Goal: Task Accomplishment & Management: Use online tool/utility

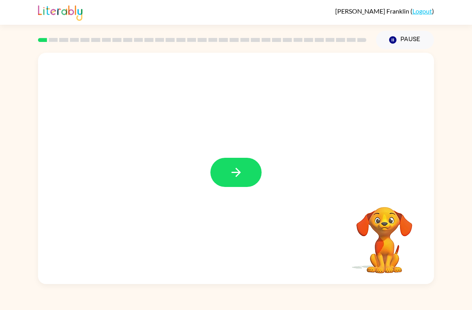
click at [254, 183] on button "button" at bounding box center [235, 172] width 51 height 29
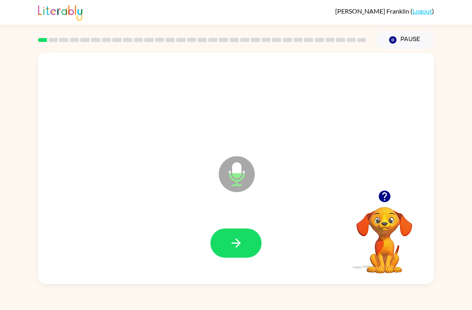
click at [253, 240] on button "button" at bounding box center [235, 243] width 51 height 29
click at [229, 242] on icon "button" at bounding box center [236, 243] width 14 height 14
click at [241, 246] on icon "button" at bounding box center [236, 243] width 14 height 14
click at [233, 241] on icon "button" at bounding box center [236, 243] width 14 height 14
click at [221, 250] on button "button" at bounding box center [235, 243] width 51 height 29
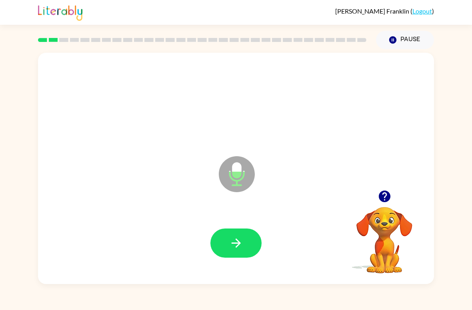
click at [241, 254] on button "button" at bounding box center [235, 243] width 51 height 29
click at [247, 249] on button "button" at bounding box center [235, 243] width 51 height 29
click at [235, 255] on button "button" at bounding box center [235, 243] width 51 height 29
click at [234, 245] on icon "button" at bounding box center [236, 243] width 14 height 14
click at [233, 243] on icon "button" at bounding box center [236, 243] width 14 height 14
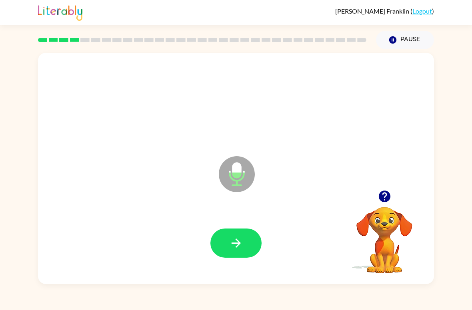
click at [238, 271] on div at bounding box center [236, 243] width 380 height 66
click at [246, 245] on button "button" at bounding box center [235, 243] width 51 height 29
click at [247, 251] on button "button" at bounding box center [235, 243] width 51 height 29
click at [237, 269] on div at bounding box center [236, 243] width 380 height 66
click at [253, 255] on button "button" at bounding box center [235, 243] width 51 height 29
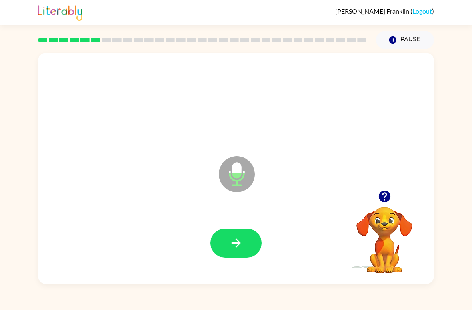
click at [249, 247] on button "button" at bounding box center [235, 243] width 51 height 29
click at [233, 250] on icon "button" at bounding box center [236, 243] width 14 height 14
click at [244, 245] on button "button" at bounding box center [235, 243] width 51 height 29
click at [223, 239] on button "button" at bounding box center [235, 243] width 51 height 29
click at [239, 233] on button "button" at bounding box center [235, 243] width 51 height 29
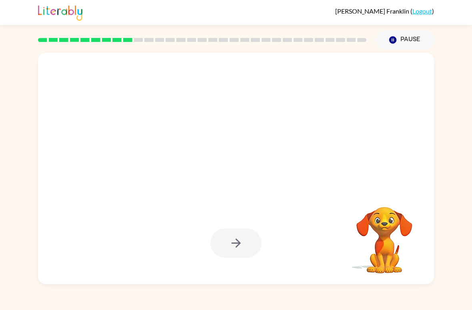
click at [424, 11] on link "Logout" at bounding box center [422, 11] width 20 height 8
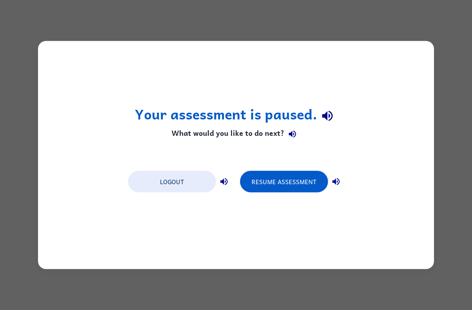
click at [185, 180] on button "Logout" at bounding box center [172, 182] width 88 height 22
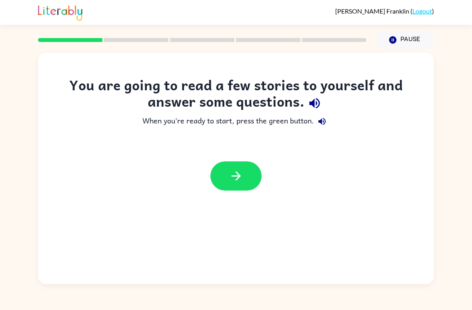
click at [245, 163] on button "button" at bounding box center [235, 175] width 51 height 29
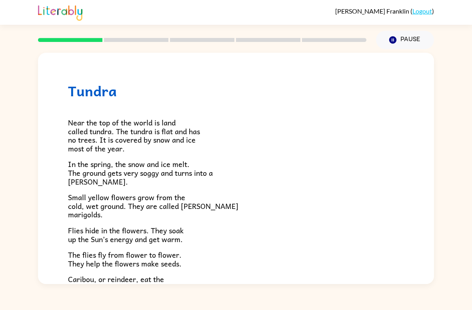
click at [401, 41] on button "Pause Pause" at bounding box center [405, 40] width 58 height 18
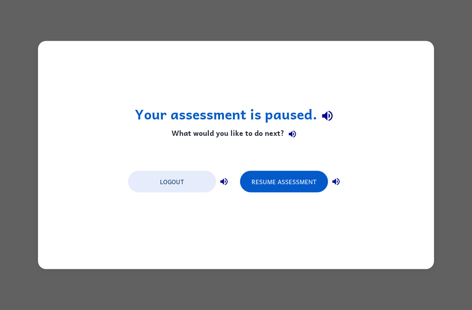
click at [194, 183] on button "Logout" at bounding box center [172, 182] width 88 height 22
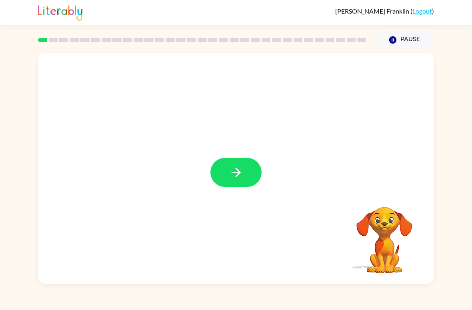
click at [241, 164] on button "button" at bounding box center [235, 172] width 51 height 29
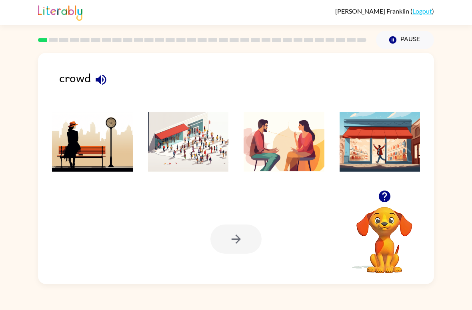
click at [203, 150] on img at bounding box center [188, 142] width 81 height 60
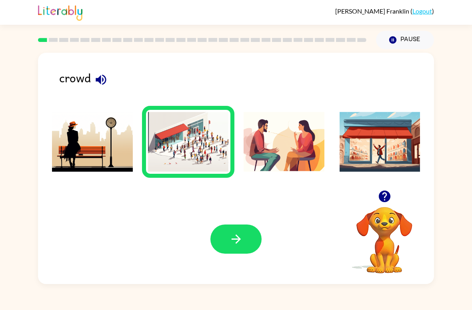
click at [239, 244] on icon "button" at bounding box center [236, 239] width 14 height 14
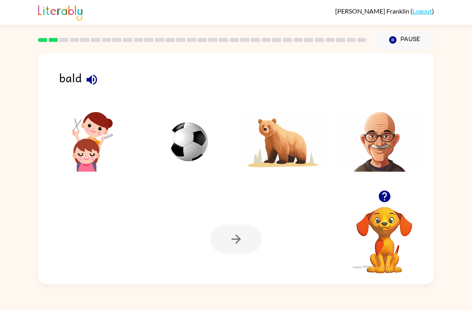
click at [379, 136] on img at bounding box center [379, 142] width 81 height 60
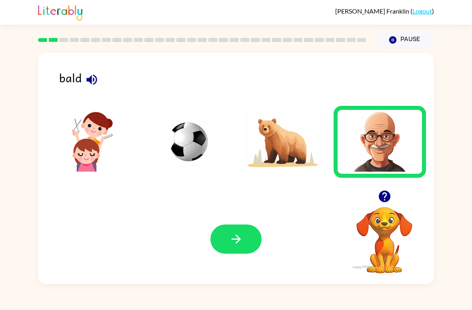
click at [228, 241] on button "button" at bounding box center [235, 239] width 51 height 29
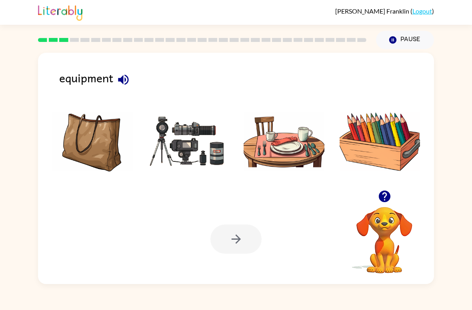
click at [183, 131] on img at bounding box center [188, 142] width 81 height 60
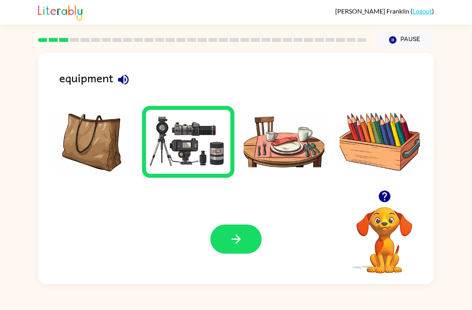
click at [231, 239] on icon "button" at bounding box center [236, 239] width 14 height 14
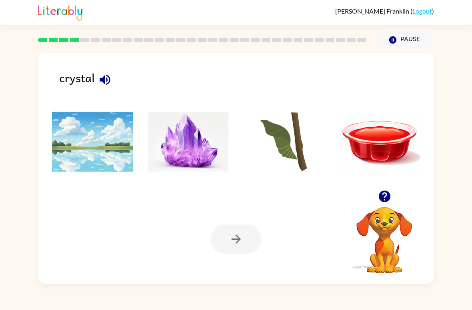
click at [193, 134] on img at bounding box center [188, 142] width 81 height 60
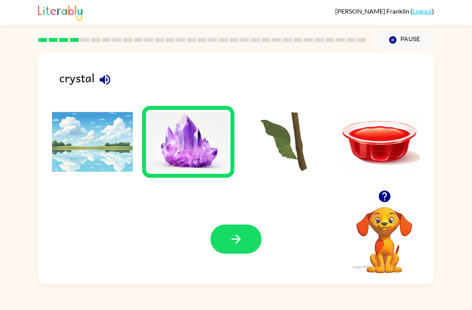
click at [231, 231] on button "button" at bounding box center [235, 239] width 51 height 29
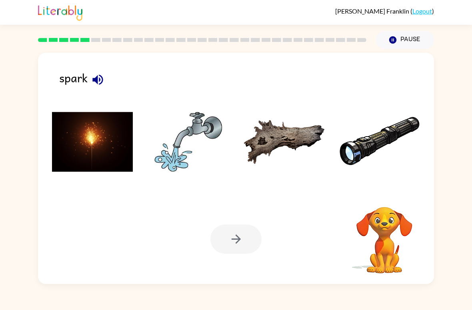
click at [230, 236] on div at bounding box center [235, 239] width 51 height 29
click at [124, 134] on img at bounding box center [92, 142] width 81 height 60
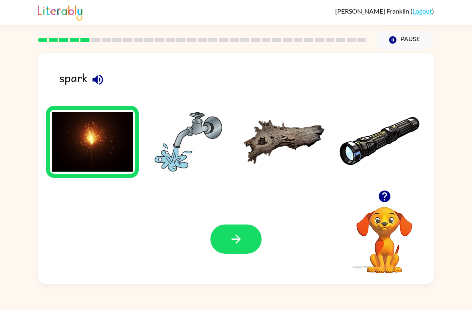
click at [235, 251] on button "button" at bounding box center [235, 239] width 51 height 29
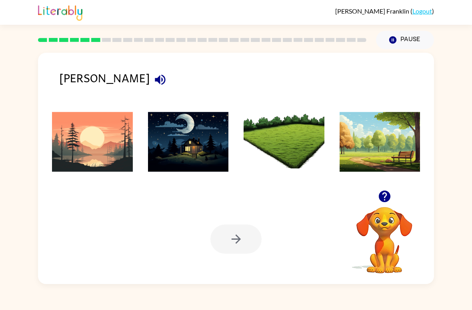
click at [212, 177] on li at bounding box center [188, 142] width 93 height 72
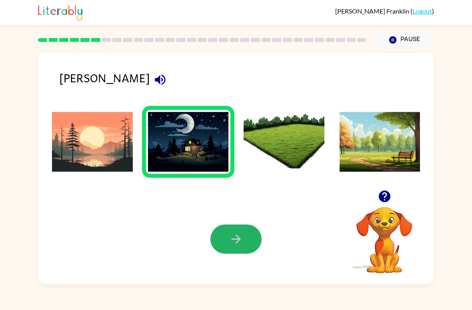
click at [228, 250] on button "button" at bounding box center [235, 239] width 51 height 29
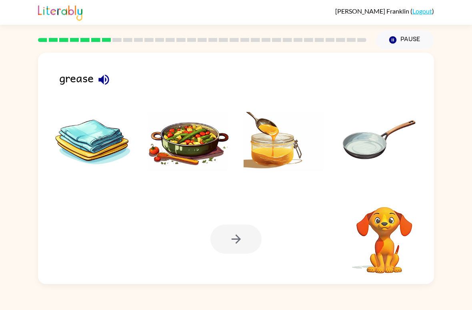
click at [193, 166] on img at bounding box center [188, 142] width 81 height 60
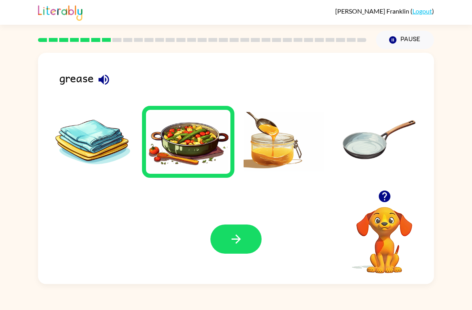
click at [247, 245] on button "button" at bounding box center [235, 239] width 51 height 29
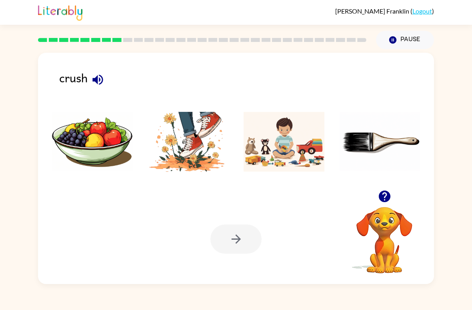
click at [197, 151] on img at bounding box center [188, 142] width 81 height 60
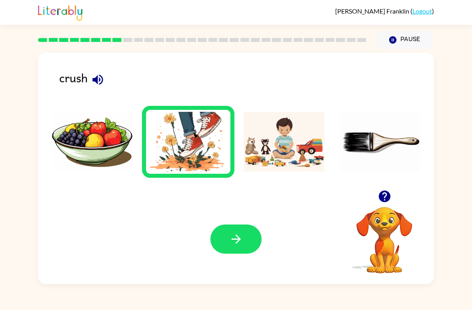
click at [227, 251] on button "button" at bounding box center [235, 239] width 51 height 29
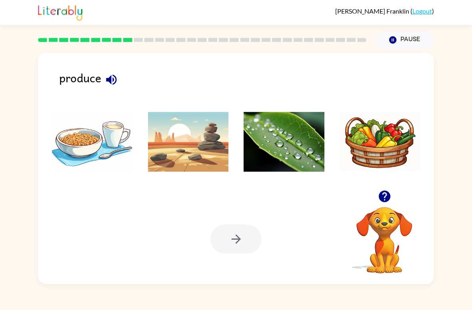
click at [379, 149] on img at bounding box center [379, 142] width 81 height 60
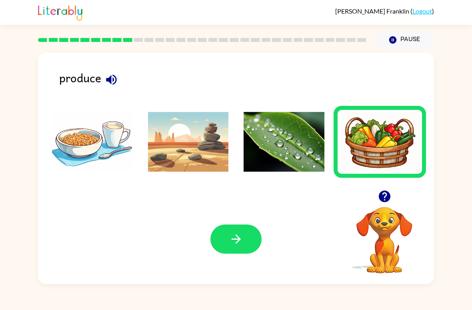
click at [234, 250] on button "button" at bounding box center [235, 239] width 51 height 29
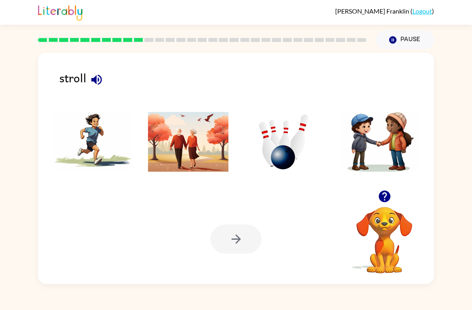
click at [206, 152] on img at bounding box center [188, 142] width 81 height 60
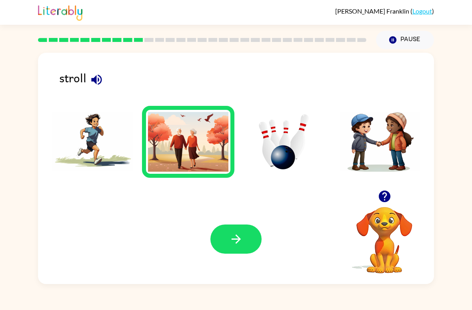
click at [243, 245] on button "button" at bounding box center [235, 239] width 51 height 29
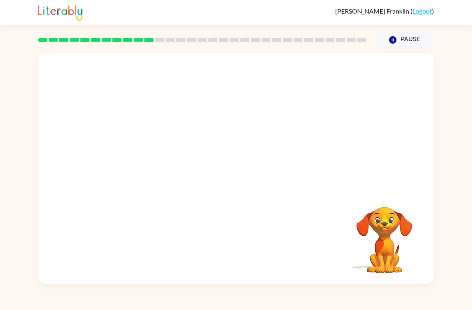
click at [137, 150] on video "Your browser must support playing .mp4 files to use Literably. Please try using…" at bounding box center [236, 121] width 396 height 137
click at [149, 152] on video "Your browser must support playing .mp4 files to use Literably. Please try using…" at bounding box center [236, 121] width 396 height 137
click at [150, 152] on video "Your browser must support playing .mp4 files to use Literably. Please try using…" at bounding box center [236, 121] width 396 height 137
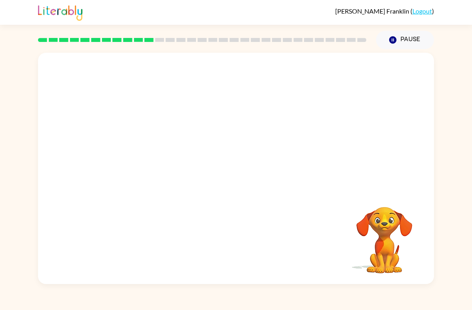
click at [147, 154] on video "Your browser must support playing .mp4 files to use Literably. Please try using…" at bounding box center [236, 121] width 396 height 137
click at [162, 156] on video "Your browser must support playing .mp4 files to use Literably. Please try using…" at bounding box center [236, 121] width 396 height 137
click at [171, 111] on video "Your browser must support playing .mp4 files to use Literably. Please try using…" at bounding box center [236, 121] width 396 height 137
click at [162, 111] on video "Your browser must support playing .mp4 files to use Literably. Please try using…" at bounding box center [236, 121] width 396 height 137
click at [346, 77] on video "Your browser must support playing .mp4 files to use Literably. Please try using…" at bounding box center [236, 121] width 396 height 137
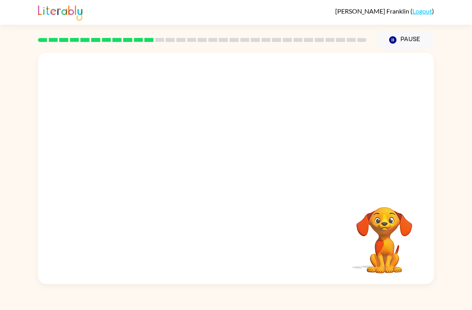
click at [334, 78] on video "Your browser must support playing .mp4 files to use Literably. Please try using…" at bounding box center [236, 121] width 396 height 137
click at [333, 79] on video "Your browser must support playing .mp4 files to use Literably. Please try using…" at bounding box center [236, 121] width 396 height 137
click at [333, 75] on video "Your browser must support playing .mp4 files to use Literably. Please try using…" at bounding box center [236, 121] width 396 height 137
click at [332, 75] on video "Your browser must support playing .mp4 files to use Literably. Please try using…" at bounding box center [236, 121] width 396 height 137
click at [346, 73] on video "Your browser must support playing .mp4 files to use Literably. Please try using…" at bounding box center [236, 121] width 396 height 137
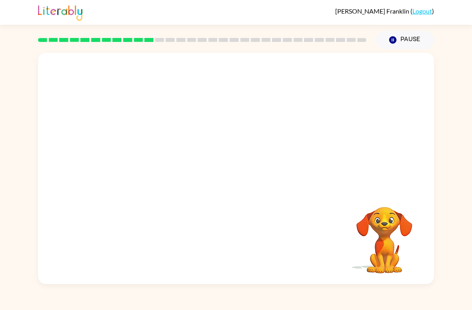
click at [346, 72] on video "Your browser must support playing .mp4 files to use Literably. Please try using…" at bounding box center [236, 121] width 396 height 137
click at [336, 73] on video "Your browser must support playing .mp4 files to use Literably. Please try using…" at bounding box center [236, 121] width 396 height 137
click at [388, 216] on video "Your browser must support playing .mp4 files to use Literably. Please try using…" at bounding box center [384, 235] width 80 height 80
click at [402, 245] on video "Your browser must support playing .mp4 files to use Literably. Please try using…" at bounding box center [384, 235] width 80 height 80
click at [388, 238] on video "Your browser must support playing .mp4 files to use Literably. Please try using…" at bounding box center [384, 235] width 80 height 80
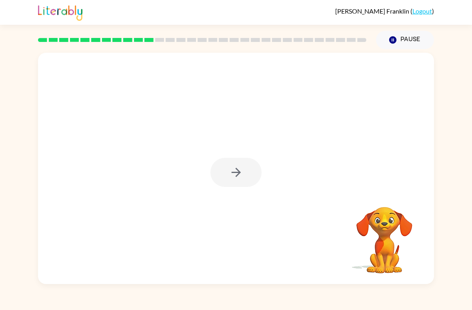
click at [278, 172] on div at bounding box center [236, 168] width 396 height 231
click at [257, 172] on div at bounding box center [235, 172] width 51 height 29
click at [251, 171] on div at bounding box center [235, 172] width 51 height 29
click at [254, 163] on button "button" at bounding box center [235, 172] width 51 height 29
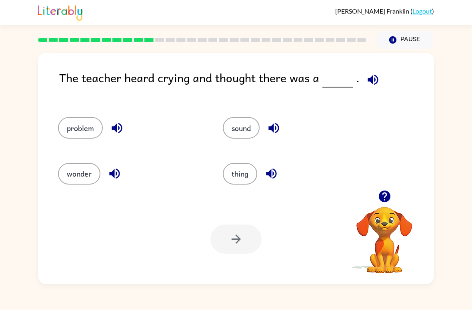
click at [92, 127] on button "problem" at bounding box center [80, 128] width 45 height 22
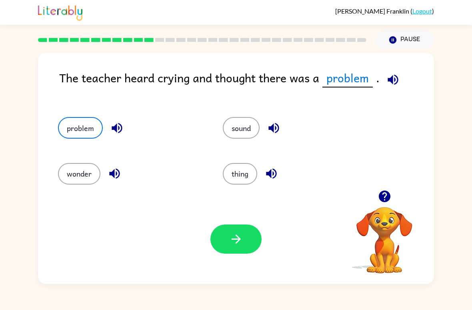
click at [230, 247] on button "button" at bounding box center [235, 239] width 51 height 29
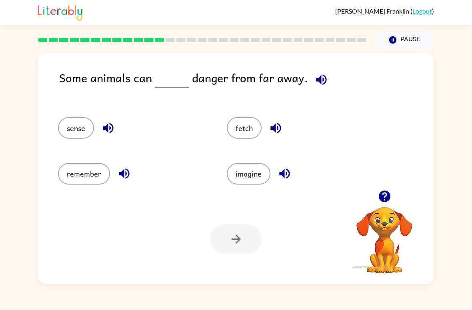
click at [80, 122] on button "sense" at bounding box center [76, 128] width 36 height 22
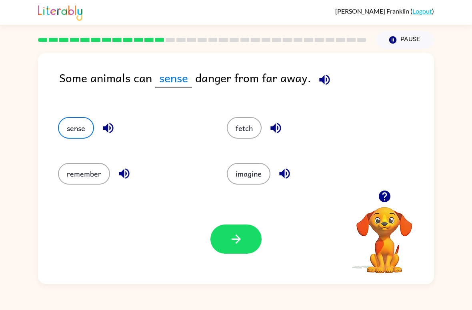
click at [236, 238] on icon "button" at bounding box center [236, 239] width 14 height 14
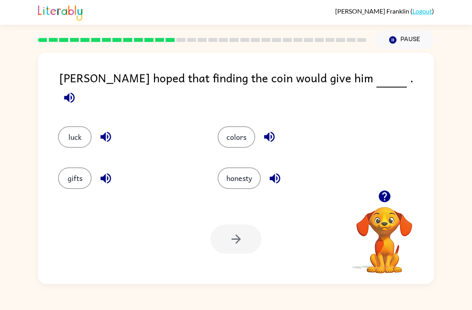
click at [77, 135] on button "luck" at bounding box center [75, 137] width 34 height 22
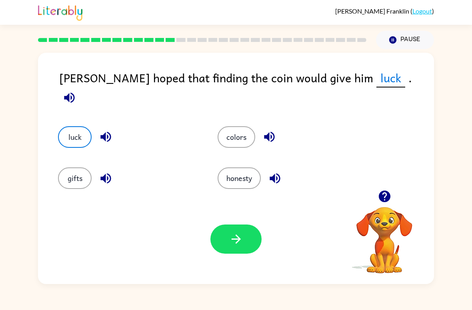
click at [236, 254] on button "button" at bounding box center [235, 239] width 51 height 29
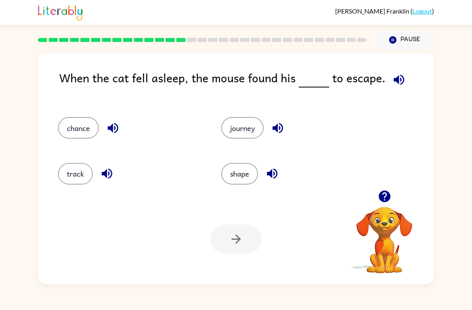
click at [86, 122] on button "chance" at bounding box center [78, 128] width 41 height 22
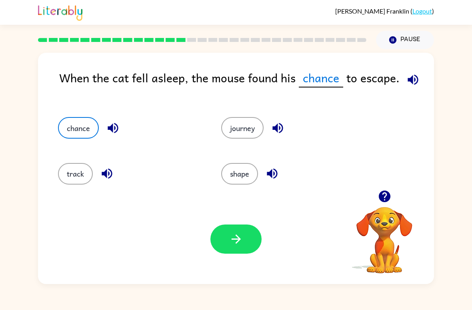
click at [243, 235] on button "button" at bounding box center [235, 239] width 51 height 29
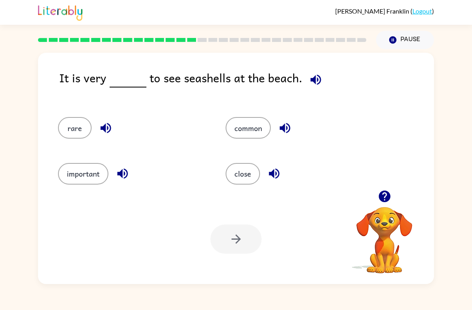
click at [256, 127] on button "common" at bounding box center [247, 128] width 45 height 22
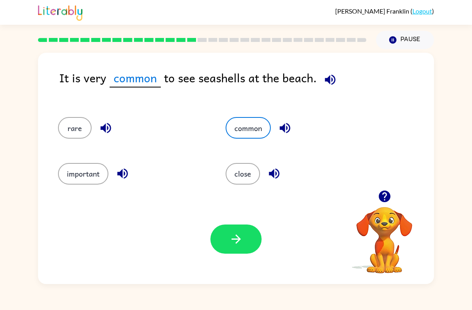
click at [236, 241] on icon "button" at bounding box center [236, 239] width 14 height 14
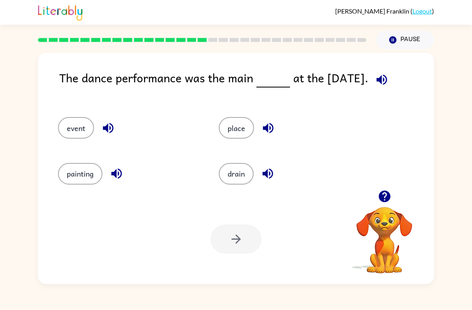
click at [81, 117] on button "event" at bounding box center [76, 128] width 36 height 22
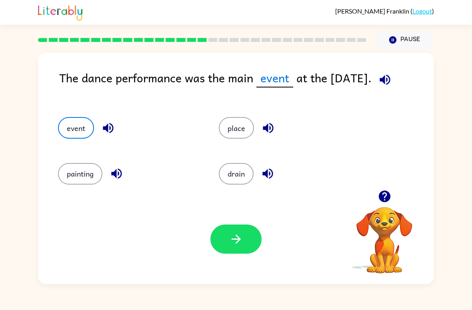
click at [245, 248] on button "button" at bounding box center [235, 239] width 51 height 29
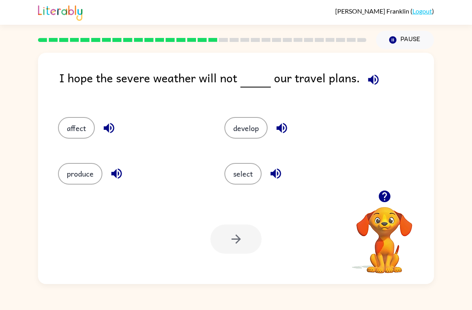
click at [66, 139] on button "affect" at bounding box center [76, 128] width 37 height 22
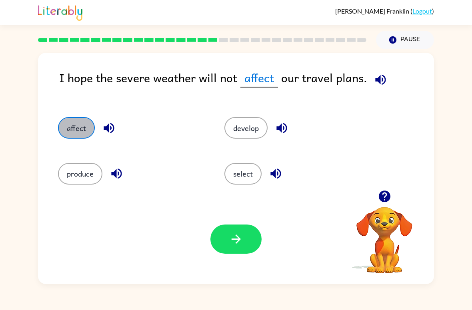
click at [74, 131] on button "affect" at bounding box center [76, 128] width 37 height 22
click at [258, 241] on button "button" at bounding box center [235, 239] width 51 height 29
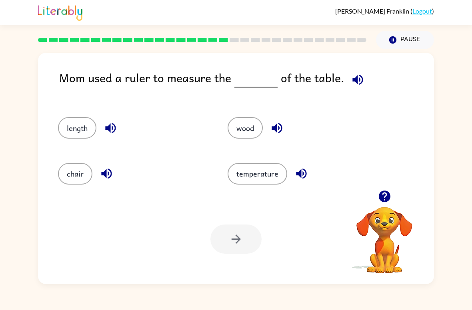
click at [72, 137] on button "length" at bounding box center [77, 128] width 38 height 22
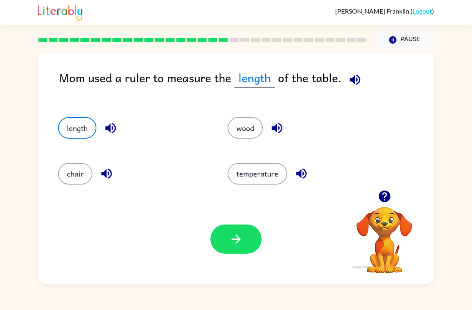
click at [233, 247] on button "button" at bounding box center [235, 239] width 51 height 29
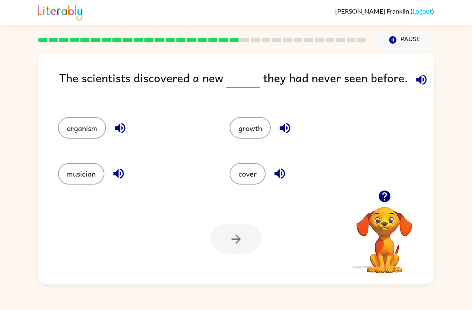
click at [238, 171] on button "cover" at bounding box center [247, 174] width 36 height 22
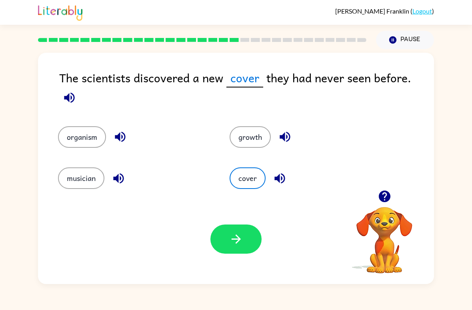
click at [86, 128] on button "organism" at bounding box center [82, 137] width 48 height 22
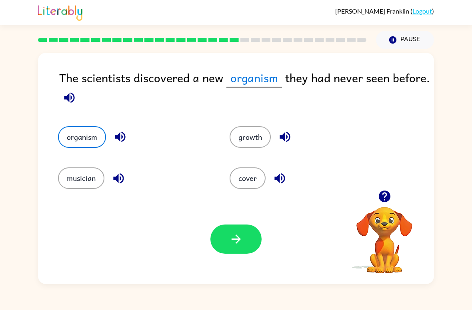
click at [235, 234] on icon "button" at bounding box center [236, 239] width 14 height 14
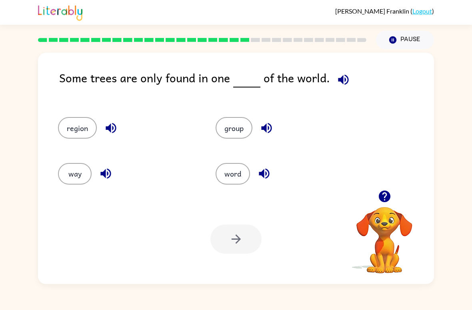
click at [85, 127] on button "region" at bounding box center [77, 128] width 39 height 22
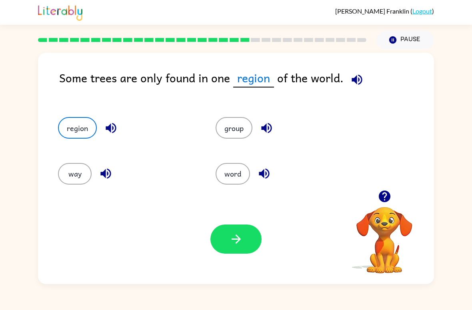
click at [247, 243] on button "button" at bounding box center [235, 239] width 51 height 29
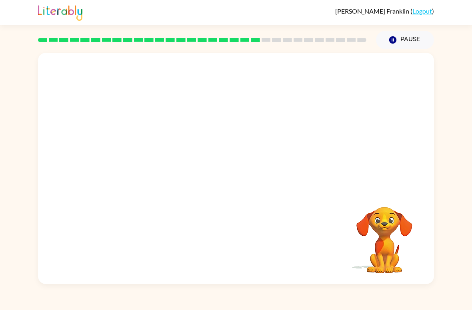
click at [161, 167] on video "Your browser must support playing .mp4 files to use Literably. Please try using…" at bounding box center [236, 121] width 396 height 137
click at [159, 168] on video "Your browser must support playing .mp4 files to use Literably. Please try using…" at bounding box center [236, 121] width 396 height 137
click at [235, 163] on div at bounding box center [235, 172] width 51 height 29
click at [237, 166] on icon "button" at bounding box center [236, 172] width 14 height 14
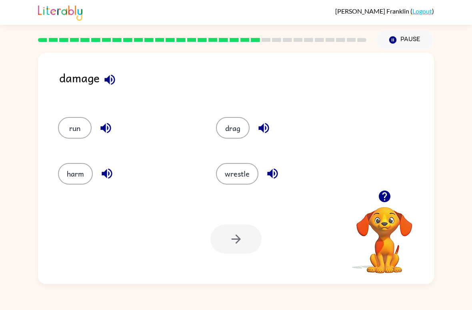
click at [68, 170] on button "harm" at bounding box center [75, 174] width 35 height 22
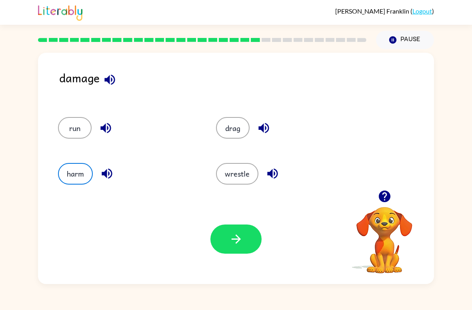
click at [236, 243] on icon "button" at bounding box center [236, 239] width 14 height 14
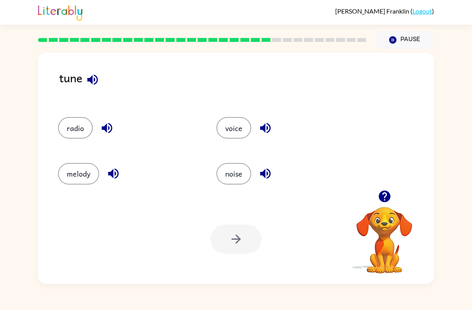
click at [242, 175] on button "noise" at bounding box center [233, 174] width 35 height 22
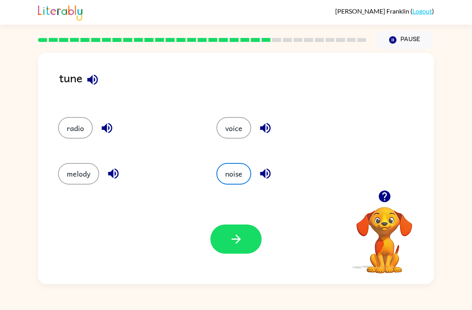
click at [241, 236] on icon "button" at bounding box center [236, 239] width 14 height 14
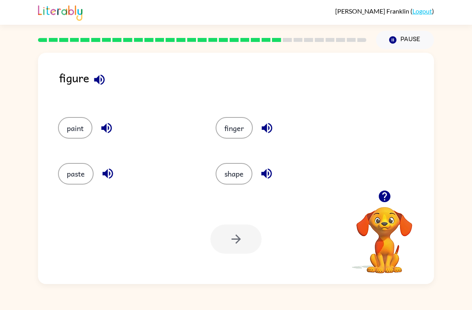
click at [241, 177] on button "shape" at bounding box center [233, 174] width 37 height 22
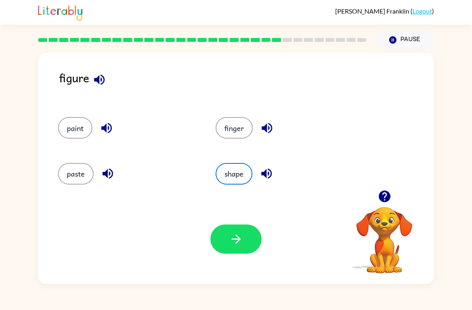
click at [249, 241] on button "button" at bounding box center [235, 239] width 51 height 29
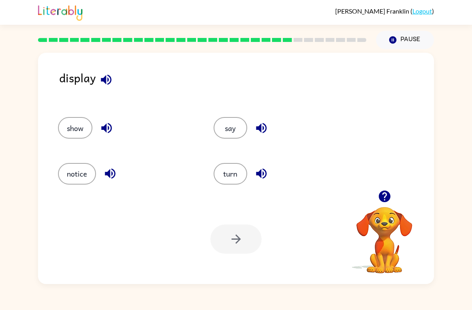
click at [103, 169] on icon "button" at bounding box center [110, 174] width 14 height 14
click at [240, 247] on div at bounding box center [235, 239] width 51 height 29
click at [73, 171] on button "notice" at bounding box center [77, 174] width 38 height 22
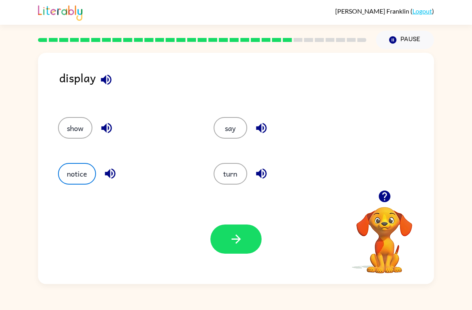
click at [245, 247] on button "button" at bounding box center [235, 239] width 51 height 29
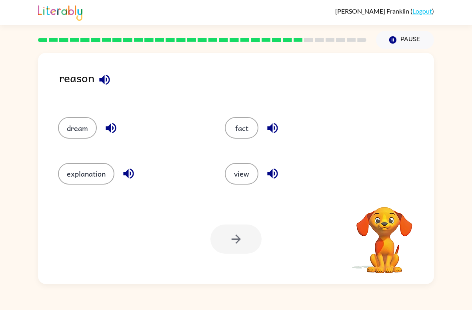
click at [90, 184] on button "explanation" at bounding box center [86, 174] width 56 height 22
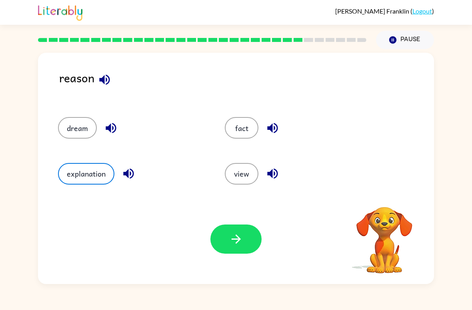
click at [90, 185] on div "explanation" at bounding box center [126, 171] width 167 height 46
click at [90, 181] on button "explanation" at bounding box center [86, 174] width 56 height 22
click at [246, 241] on button "button" at bounding box center [235, 239] width 51 height 29
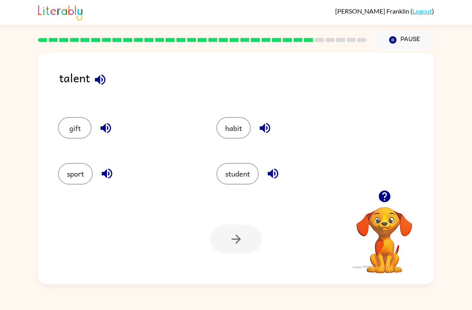
click at [91, 117] on div "gift" at bounding box center [122, 125] width 158 height 46
click at [80, 130] on button "gift" at bounding box center [75, 128] width 34 height 22
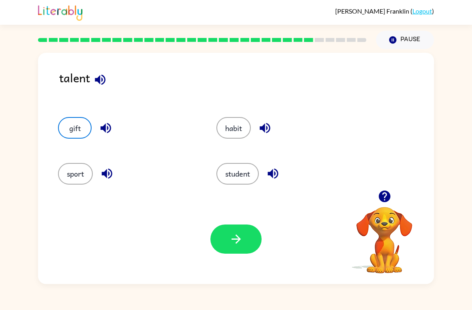
click at [78, 134] on button "gift" at bounding box center [75, 128] width 34 height 22
click at [91, 128] on button "gift" at bounding box center [75, 128] width 34 height 22
click at [92, 129] on div "gift" at bounding box center [128, 128] width 140 height 22
click at [246, 245] on button "button" at bounding box center [235, 239] width 51 height 29
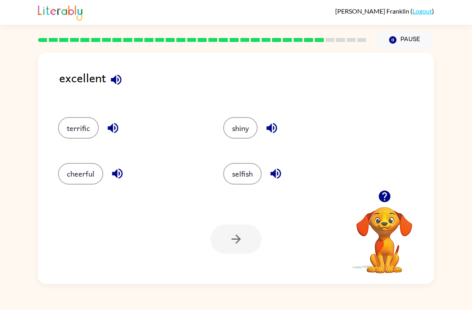
click at [86, 129] on button "terrific" at bounding box center [78, 128] width 41 height 22
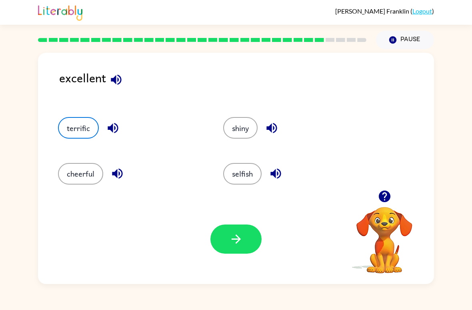
click at [242, 251] on button "button" at bounding box center [235, 239] width 51 height 29
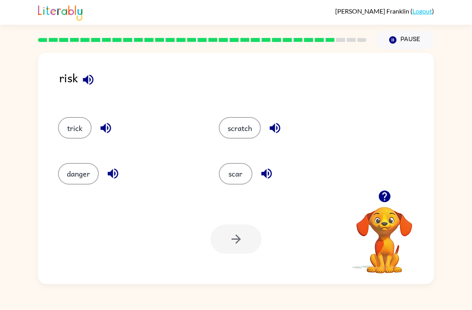
click at [82, 179] on button "danger" at bounding box center [78, 174] width 41 height 22
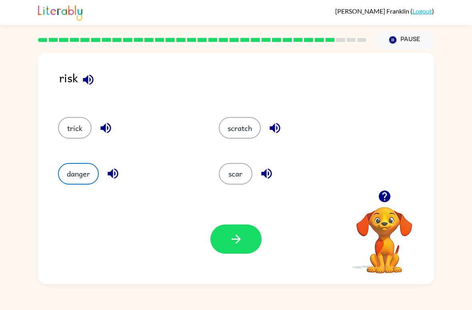
click at [241, 235] on icon "button" at bounding box center [236, 239] width 14 height 14
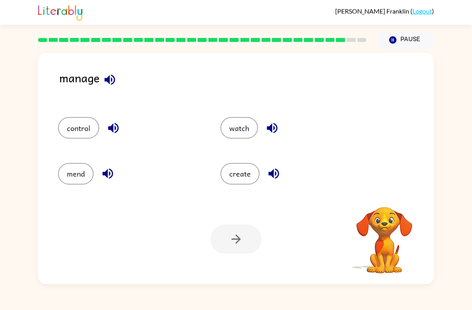
click at [70, 143] on div "control" at bounding box center [124, 125] width 162 height 46
click at [95, 123] on button "control" at bounding box center [78, 128] width 41 height 22
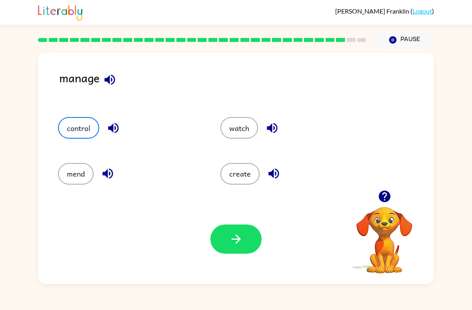
click at [94, 122] on button "control" at bounding box center [78, 128] width 41 height 22
click at [90, 138] on button "control" at bounding box center [78, 128] width 41 height 22
click at [90, 139] on div "control" at bounding box center [124, 125] width 162 height 46
click at [95, 121] on button "control" at bounding box center [78, 128] width 41 height 22
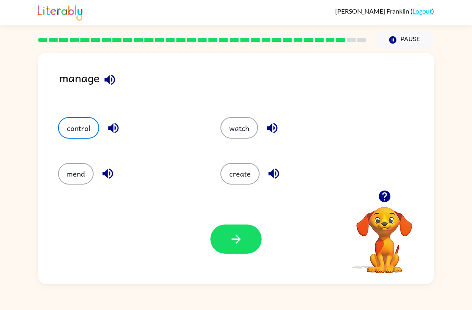
click at [233, 243] on icon "button" at bounding box center [236, 239] width 14 height 14
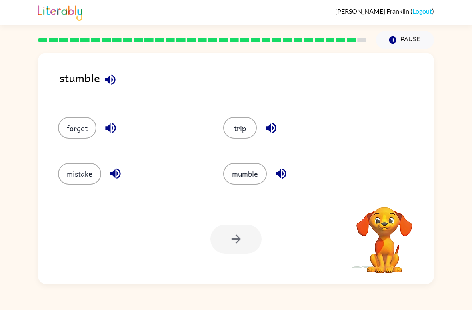
click at [258, 125] on div "trip" at bounding box center [296, 128] width 147 height 22
click at [238, 129] on button "trip" at bounding box center [240, 128] width 34 height 22
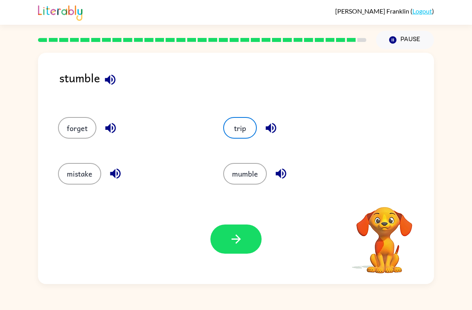
click at [245, 241] on button "button" at bounding box center [235, 239] width 51 height 29
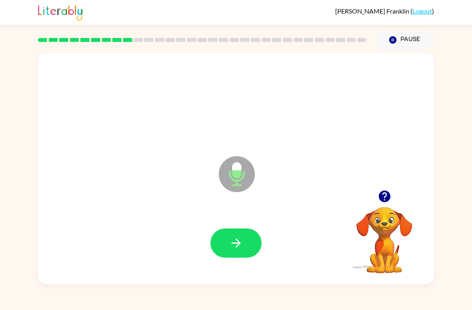
click at [237, 247] on icon "button" at bounding box center [236, 243] width 14 height 14
click at [232, 245] on icon "button" at bounding box center [236, 243] width 14 height 14
click at [243, 229] on button "button" at bounding box center [235, 243] width 51 height 29
click at [245, 246] on button "button" at bounding box center [235, 243] width 51 height 29
click at [231, 249] on icon "button" at bounding box center [236, 243] width 14 height 14
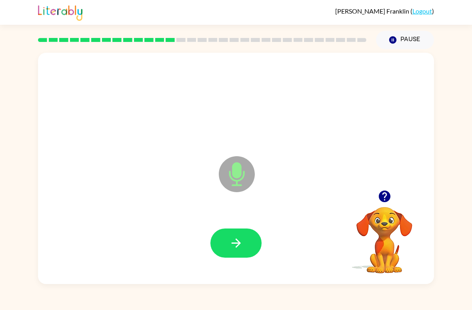
click at [237, 239] on icon "button" at bounding box center [236, 243] width 14 height 14
click at [231, 247] on icon "button" at bounding box center [236, 243] width 14 height 14
click at [221, 242] on button "button" at bounding box center [235, 243] width 51 height 29
click at [235, 253] on button "button" at bounding box center [235, 243] width 51 height 29
click at [227, 246] on button "button" at bounding box center [235, 243] width 51 height 29
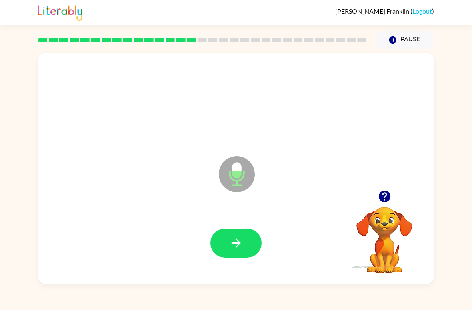
click at [232, 247] on icon "button" at bounding box center [236, 243] width 14 height 14
click at [225, 253] on button "button" at bounding box center [235, 243] width 51 height 29
click at [246, 235] on button "button" at bounding box center [235, 243] width 51 height 29
click at [233, 241] on icon "button" at bounding box center [236, 243] width 14 height 14
click at [238, 242] on icon "button" at bounding box center [235, 242] width 9 height 9
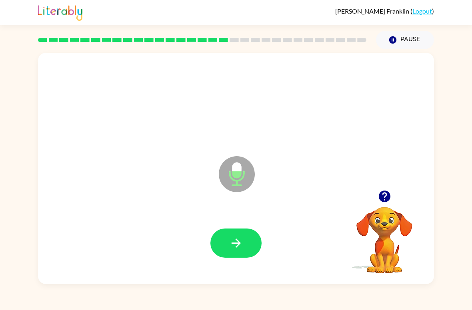
click at [238, 253] on button "button" at bounding box center [235, 243] width 51 height 29
click at [235, 245] on icon "button" at bounding box center [236, 243] width 14 height 14
click at [238, 238] on icon "button" at bounding box center [236, 243] width 14 height 14
click at [242, 245] on icon "button" at bounding box center [236, 243] width 14 height 14
click at [237, 232] on button "button" at bounding box center [235, 243] width 51 height 29
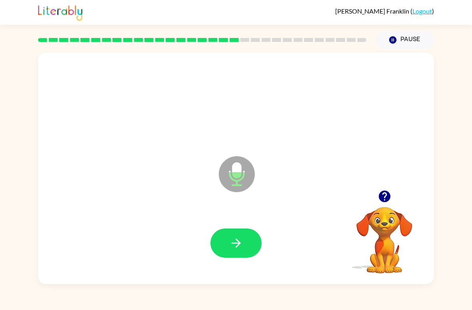
click at [247, 243] on button "button" at bounding box center [235, 243] width 51 height 29
click at [228, 243] on button "button" at bounding box center [235, 243] width 51 height 29
click at [222, 247] on button "button" at bounding box center [235, 243] width 51 height 29
click at [235, 251] on button "button" at bounding box center [235, 243] width 51 height 29
click at [238, 246] on icon "button" at bounding box center [236, 243] width 14 height 14
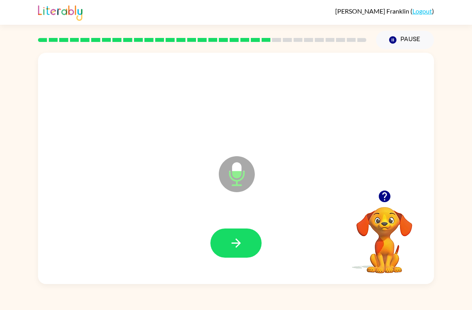
click at [236, 243] on icon "button" at bounding box center [236, 243] width 14 height 14
click at [251, 253] on button "button" at bounding box center [235, 243] width 51 height 29
click at [233, 257] on button "button" at bounding box center [235, 243] width 51 height 29
click at [239, 245] on icon "button" at bounding box center [236, 243] width 14 height 14
click at [241, 239] on icon "button" at bounding box center [236, 243] width 14 height 14
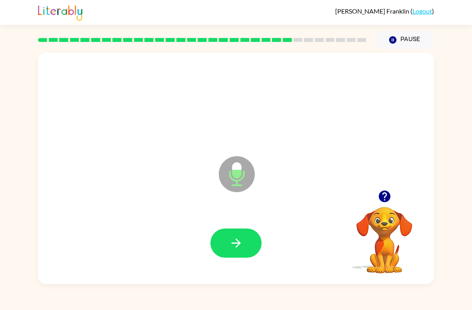
click at [237, 251] on button "button" at bounding box center [235, 243] width 51 height 29
click at [232, 240] on icon "button" at bounding box center [236, 243] width 14 height 14
click at [243, 236] on button "button" at bounding box center [235, 243] width 51 height 29
click at [235, 248] on icon "button" at bounding box center [236, 243] width 14 height 14
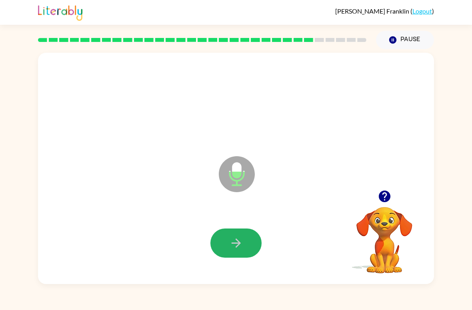
click at [241, 251] on button "button" at bounding box center [235, 243] width 51 height 29
click at [237, 248] on icon "button" at bounding box center [236, 243] width 14 height 14
click at [237, 242] on icon "button" at bounding box center [236, 243] width 14 height 14
click at [252, 252] on button "button" at bounding box center [235, 243] width 51 height 29
click at [242, 239] on icon "button" at bounding box center [236, 243] width 14 height 14
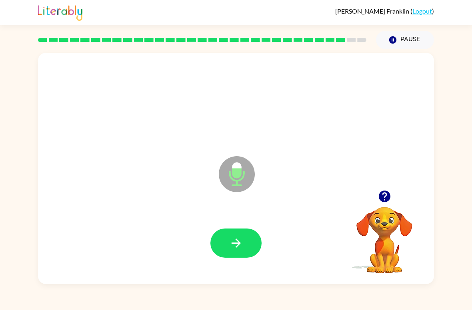
click at [227, 257] on button "button" at bounding box center [235, 243] width 51 height 29
click at [236, 250] on icon "button" at bounding box center [236, 243] width 14 height 14
click at [245, 249] on button "button" at bounding box center [235, 243] width 51 height 29
click at [241, 247] on icon "button" at bounding box center [236, 243] width 14 height 14
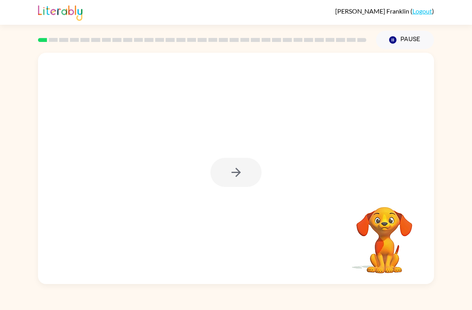
click at [259, 162] on div at bounding box center [235, 172] width 51 height 29
click at [226, 181] on button "button" at bounding box center [235, 172] width 51 height 29
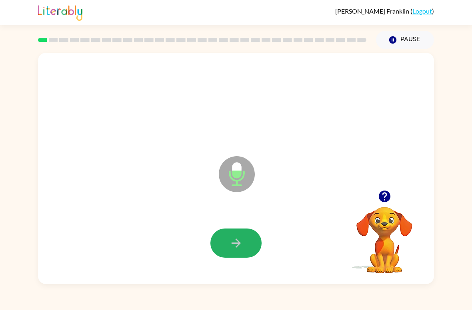
click at [248, 242] on button "button" at bounding box center [235, 243] width 51 height 29
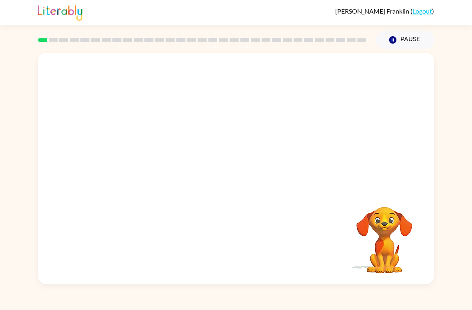
click at [401, 34] on button "Pause Pause" at bounding box center [405, 40] width 58 height 18
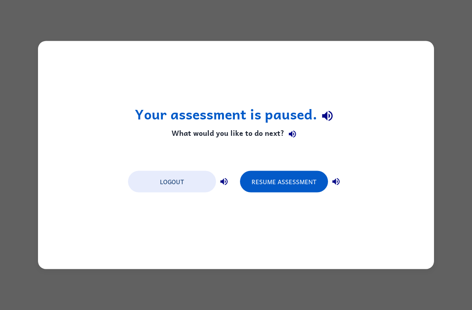
click at [184, 181] on button "Logout" at bounding box center [172, 182] width 88 height 22
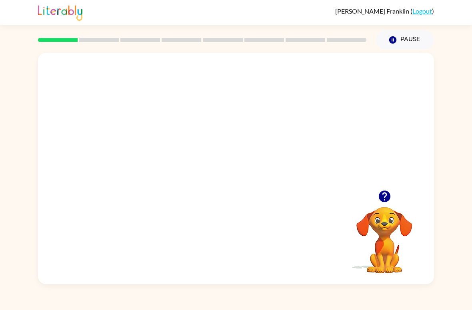
click at [210, 132] on video "Your browser must support playing .mp4 files to use Literably. Please try using…" at bounding box center [236, 121] width 396 height 137
click at [258, 161] on video "Your browser must support playing .mp4 files to use Literably. Please try using…" at bounding box center [236, 121] width 396 height 137
click at [284, 130] on video "Your browser must support playing .mp4 files to use Literably. Please try using…" at bounding box center [236, 121] width 396 height 137
click at [328, 113] on div at bounding box center [236, 168] width 396 height 231
click at [240, 177] on div at bounding box center [235, 172] width 51 height 29
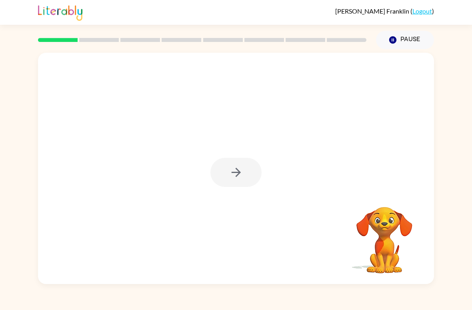
click at [240, 177] on div at bounding box center [235, 172] width 51 height 29
click at [245, 164] on div at bounding box center [235, 172] width 51 height 29
click at [231, 175] on div at bounding box center [235, 172] width 51 height 29
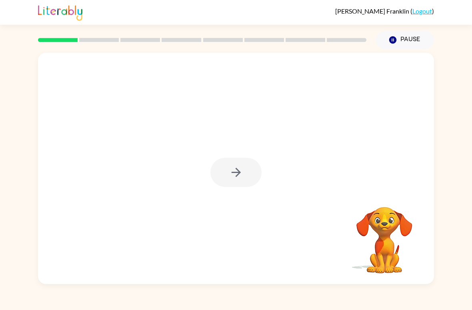
click at [234, 184] on div at bounding box center [235, 172] width 51 height 29
click at [228, 187] on div at bounding box center [235, 172] width 51 height 29
click at [260, 173] on button "button" at bounding box center [235, 172] width 51 height 29
click at [250, 179] on div at bounding box center [236, 121] width 396 height 137
click at [231, 172] on div at bounding box center [236, 121] width 396 height 137
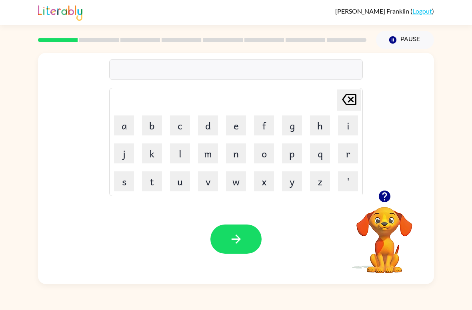
click at [351, 154] on button "r" at bounding box center [348, 153] width 20 height 20
click at [298, 151] on button "p" at bounding box center [292, 153] width 20 height 20
click at [259, 157] on button "o" at bounding box center [264, 153] width 20 height 20
click at [352, 152] on button "r" at bounding box center [348, 153] width 20 height 20
click at [147, 187] on button "t" at bounding box center [152, 181] width 20 height 20
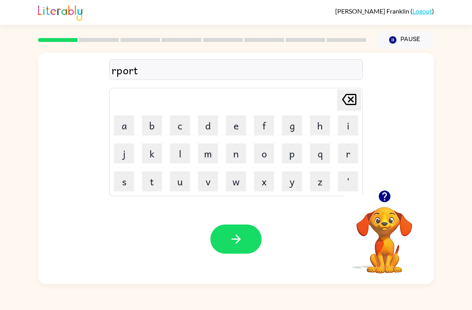
click at [226, 130] on button "e" at bounding box center [236, 125] width 20 height 20
click at [204, 132] on button "d" at bounding box center [208, 125] width 20 height 20
click at [239, 237] on icon "button" at bounding box center [236, 239] width 14 height 14
click at [229, 135] on button "e" at bounding box center [236, 125] width 20 height 20
click at [295, 126] on button "g" at bounding box center [292, 125] width 20 height 20
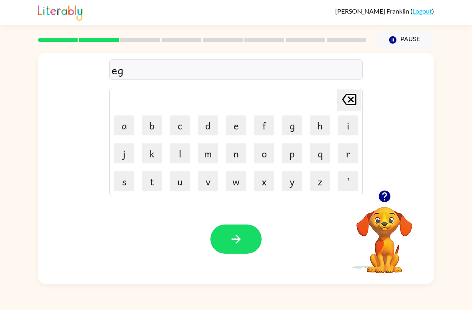
click at [124, 182] on button "s" at bounding box center [124, 181] width 20 height 20
click at [298, 154] on button "p" at bounding box center [292, 153] width 20 height 20
click at [264, 156] on button "o" at bounding box center [264, 153] width 20 height 20
click at [347, 153] on button "r" at bounding box center [348, 153] width 20 height 20
click at [245, 231] on button "button" at bounding box center [235, 239] width 51 height 29
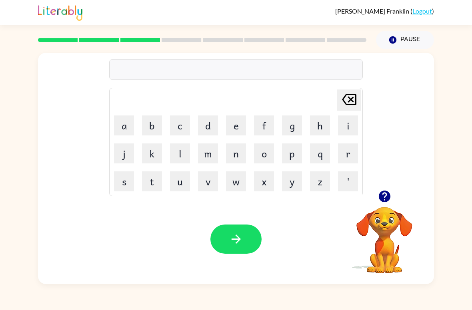
click at [119, 179] on button "s" at bounding box center [124, 181] width 20 height 20
click at [183, 133] on button "c" at bounding box center [180, 125] width 20 height 20
click at [127, 128] on button "a" at bounding box center [124, 125] width 20 height 20
click at [351, 162] on button "r" at bounding box center [348, 153] width 20 height 20
click at [242, 226] on button "button" at bounding box center [235, 239] width 51 height 29
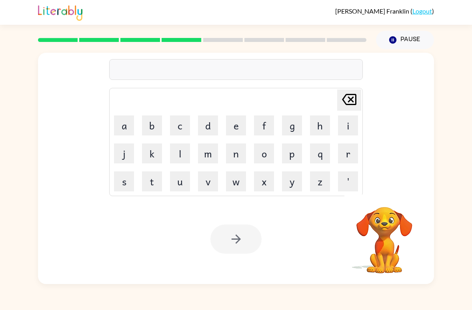
click at [291, 131] on button "g" at bounding box center [292, 125] width 20 height 20
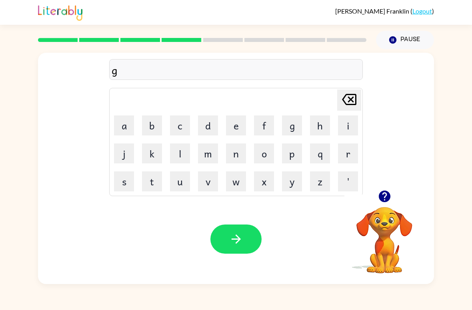
click at [124, 129] on button "a" at bounding box center [124, 125] width 20 height 20
click at [344, 156] on button "r" at bounding box center [348, 153] width 20 height 20
click at [180, 155] on button "l" at bounding box center [180, 153] width 20 height 20
click at [345, 129] on button "i" at bounding box center [348, 125] width 20 height 20
click at [152, 162] on button "k" at bounding box center [152, 153] width 20 height 20
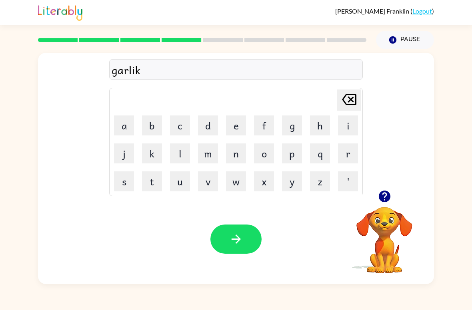
click at [241, 235] on icon "button" at bounding box center [236, 239] width 14 height 14
click at [282, 162] on button "p" at bounding box center [292, 153] width 20 height 20
click at [261, 153] on button "o" at bounding box center [264, 153] width 20 height 20
click at [348, 154] on button "r" at bounding box center [348, 153] width 20 height 20
click at [187, 124] on button "c" at bounding box center [180, 125] width 20 height 20
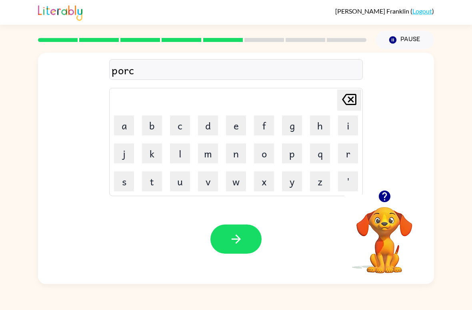
click at [320, 133] on button "h" at bounding box center [320, 125] width 20 height 20
click at [229, 133] on button "e" at bounding box center [236, 125] width 20 height 20
click at [133, 187] on button "s" at bounding box center [124, 181] width 20 height 20
click at [243, 242] on button "button" at bounding box center [235, 239] width 51 height 29
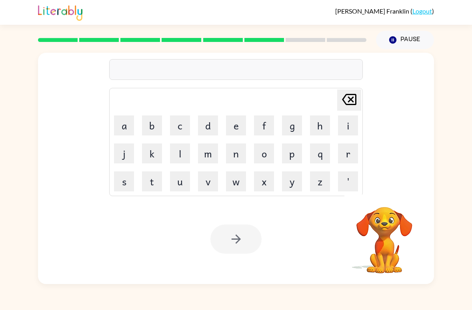
click at [236, 186] on button "w" at bounding box center [236, 181] width 20 height 20
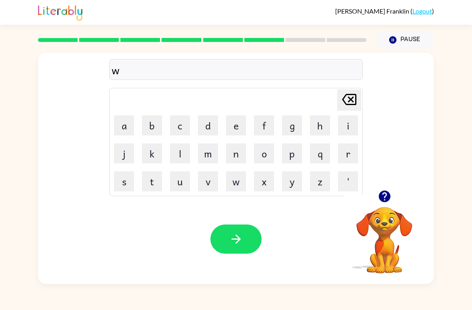
click at [263, 154] on button "o" at bounding box center [264, 153] width 20 height 20
click at [349, 155] on button "r" at bounding box center [348, 153] width 20 height 20
click at [180, 160] on button "l" at bounding box center [180, 153] width 20 height 20
click at [213, 131] on button "d" at bounding box center [208, 125] width 20 height 20
click at [229, 233] on icon "button" at bounding box center [236, 239] width 14 height 14
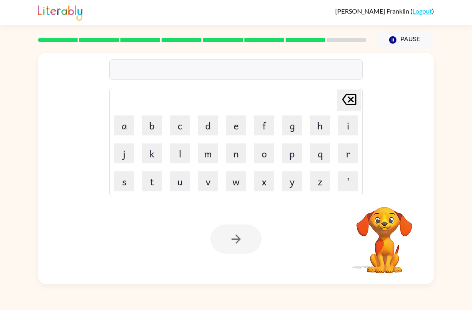
click at [117, 123] on button "a" at bounding box center [124, 125] width 20 height 20
click at [241, 160] on button "n" at bounding box center [236, 153] width 20 height 20
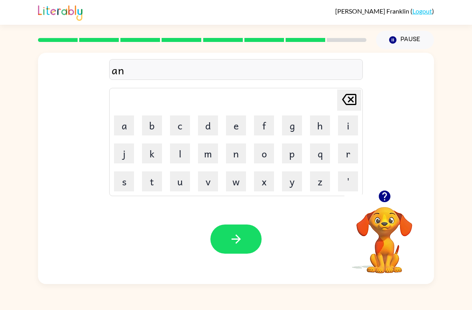
click at [123, 185] on button "s" at bounding box center [124, 181] width 20 height 20
click at [226, 131] on button "e" at bounding box center [236, 125] width 20 height 20
click at [353, 161] on button "r" at bounding box center [348, 153] width 20 height 20
click at [251, 245] on button "button" at bounding box center [235, 239] width 51 height 29
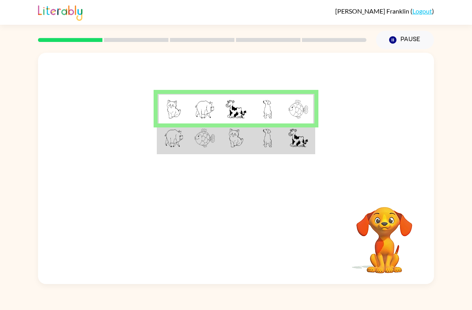
click at [232, 105] on img at bounding box center [235, 109] width 20 height 19
click at [231, 109] on img at bounding box center [235, 109] width 20 height 19
click at [177, 139] on img at bounding box center [174, 138] width 20 height 19
click at [214, 138] on img at bounding box center [204, 138] width 20 height 19
click at [174, 106] on img at bounding box center [174, 109] width 14 height 19
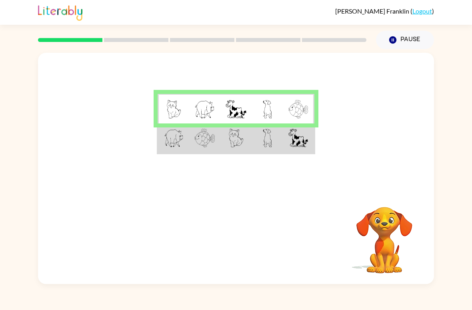
click at [207, 109] on img at bounding box center [204, 109] width 20 height 19
click at [202, 143] on img at bounding box center [204, 138] width 20 height 19
click at [182, 132] on img at bounding box center [174, 138] width 20 height 19
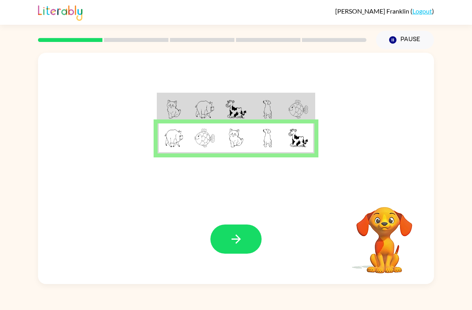
click at [244, 240] on button "button" at bounding box center [235, 239] width 51 height 29
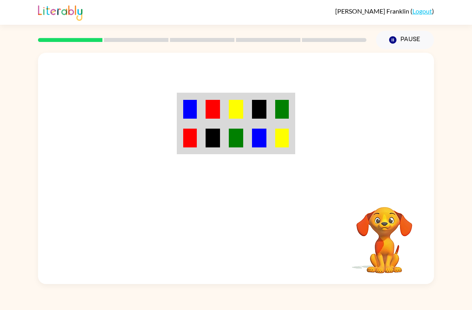
click at [254, 127] on td at bounding box center [258, 138] width 23 height 30
click at [243, 143] on td at bounding box center [235, 138] width 23 height 30
click at [209, 140] on img at bounding box center [212, 138] width 14 height 19
click at [195, 143] on img at bounding box center [190, 138] width 14 height 19
click at [194, 151] on td at bounding box center [189, 138] width 23 height 30
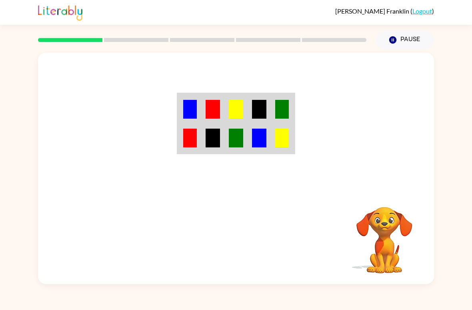
click at [233, 144] on img at bounding box center [236, 138] width 14 height 19
click at [233, 143] on img at bounding box center [236, 138] width 14 height 19
click at [206, 145] on img at bounding box center [212, 138] width 14 height 19
click at [199, 144] on td at bounding box center [189, 138] width 23 height 30
click at [193, 145] on img at bounding box center [190, 138] width 14 height 19
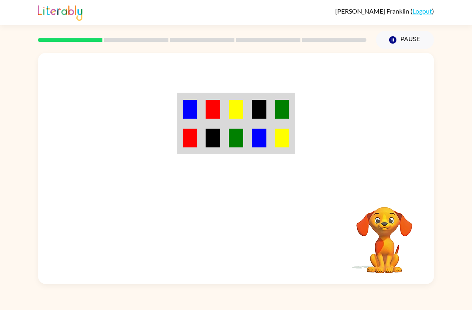
click at [266, 132] on img at bounding box center [259, 138] width 14 height 19
click at [191, 112] on img at bounding box center [190, 109] width 14 height 19
click at [215, 116] on img at bounding box center [212, 109] width 14 height 19
click at [240, 112] on img at bounding box center [236, 109] width 14 height 19
click at [272, 111] on td at bounding box center [282, 109] width 23 height 30
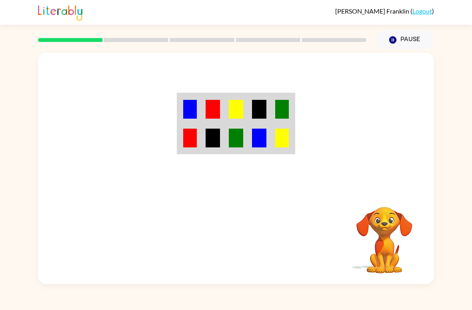
click at [271, 111] on td at bounding box center [282, 109] width 23 height 30
click at [237, 143] on img at bounding box center [236, 138] width 14 height 19
click at [195, 143] on img at bounding box center [190, 138] width 14 height 19
click at [285, 124] on td at bounding box center [282, 138] width 23 height 30
click at [279, 150] on td at bounding box center [282, 138] width 23 height 30
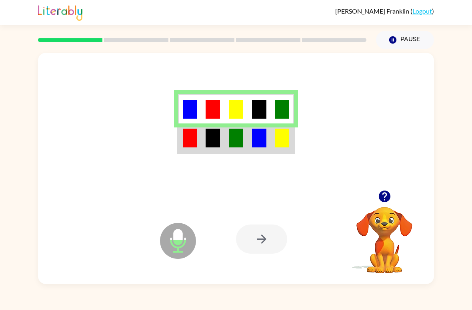
click at [250, 149] on td at bounding box center [258, 138] width 23 height 30
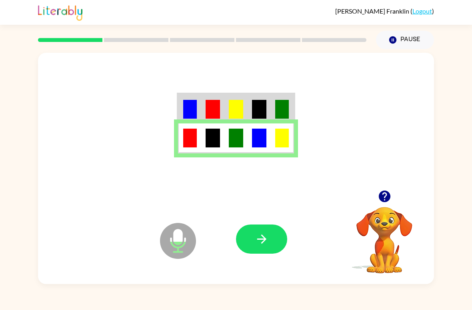
click at [275, 240] on button "button" at bounding box center [261, 239] width 51 height 29
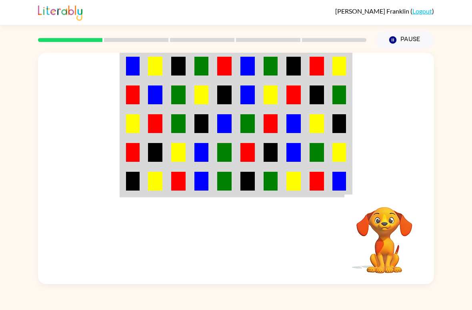
click at [121, 64] on td at bounding box center [132, 66] width 23 height 30
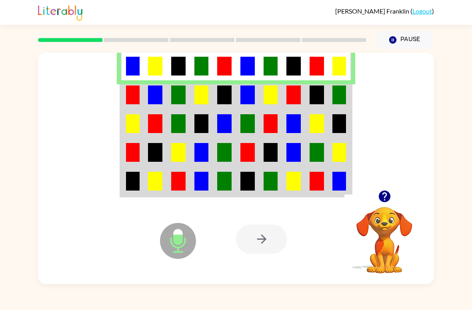
click at [340, 105] on td at bounding box center [339, 94] width 23 height 29
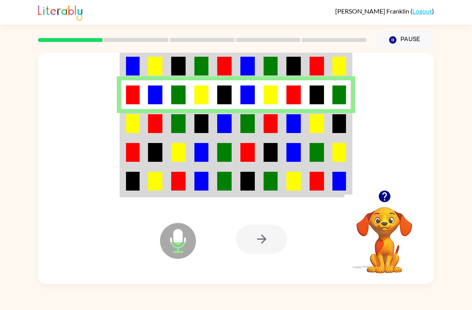
click at [126, 132] on img at bounding box center [133, 123] width 14 height 19
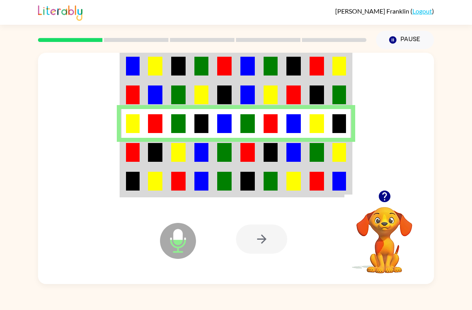
click at [128, 160] on img at bounding box center [133, 152] width 14 height 19
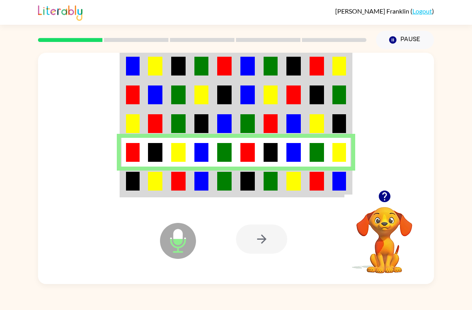
click at [215, 188] on td at bounding box center [224, 182] width 23 height 30
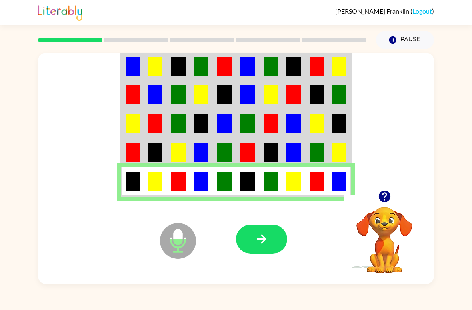
click at [267, 241] on icon "button" at bounding box center [262, 239] width 14 height 14
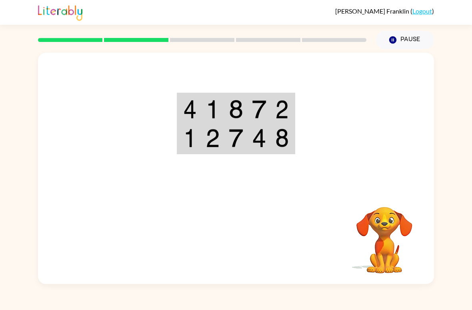
click at [405, 32] on button "Pause Pause" at bounding box center [405, 40] width 58 height 18
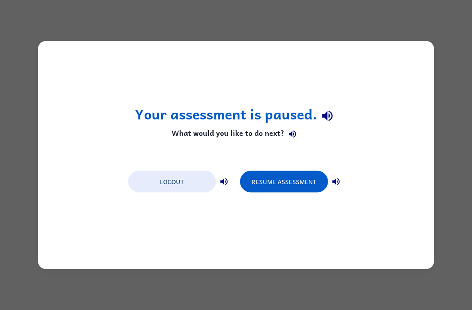
click at [165, 178] on button "Logout" at bounding box center [172, 182] width 88 height 22
